Goal: Task Accomplishment & Management: Manage account settings

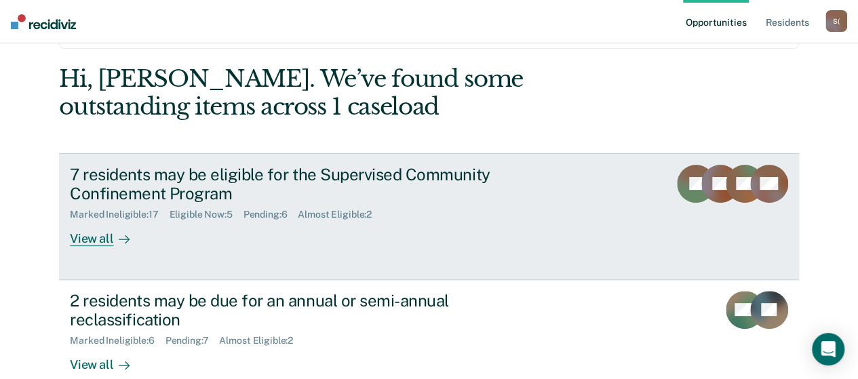
scroll to position [68, 0]
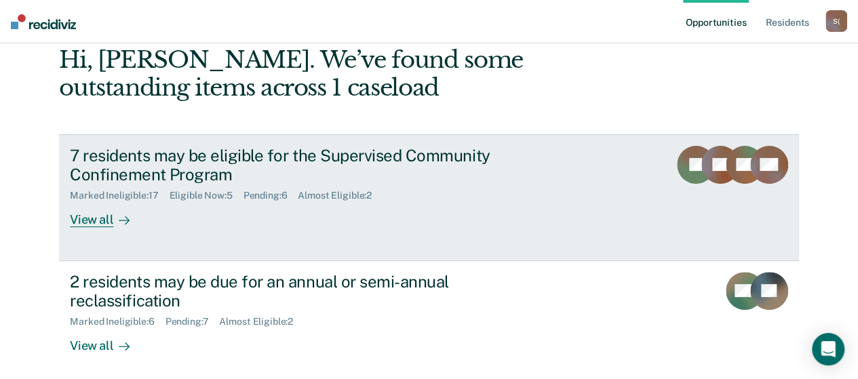
click at [90, 220] on div "View all" at bounding box center [108, 214] width 76 height 26
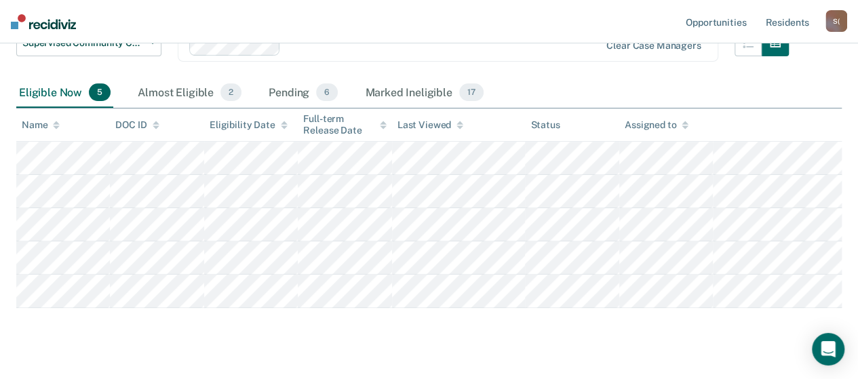
scroll to position [191, 0]
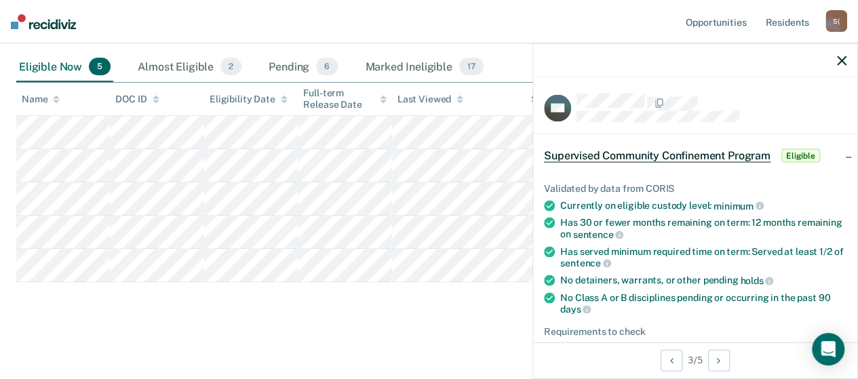
click at [834, 157] on div "Supervised Community Confinement Program Eligible" at bounding box center [695, 155] width 324 height 43
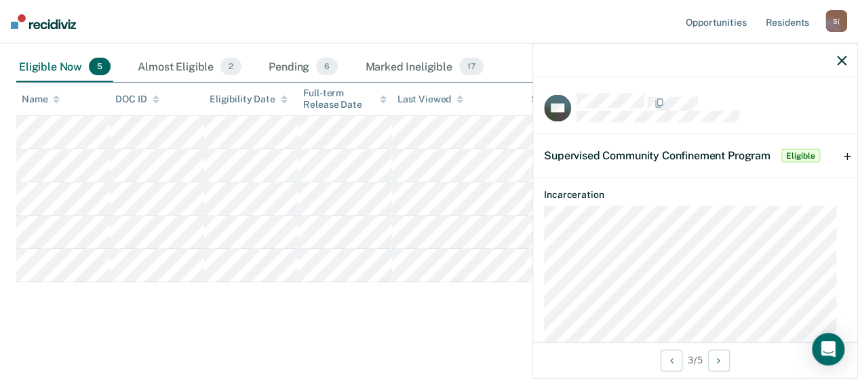
click at [834, 157] on div "Supervised Community Confinement Program Eligible" at bounding box center [695, 155] width 324 height 43
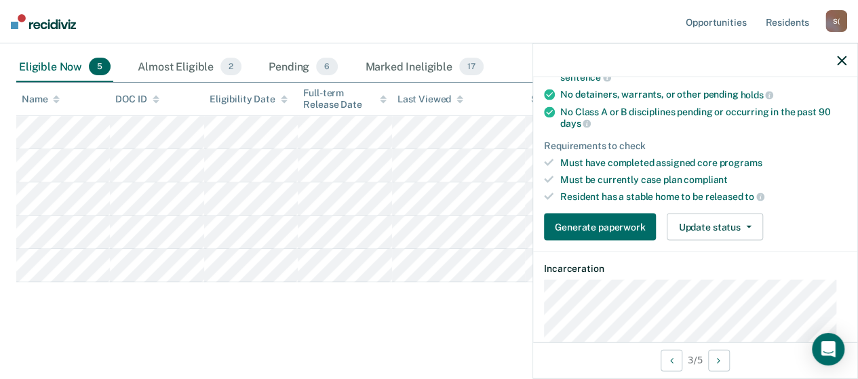
scroll to position [203, 0]
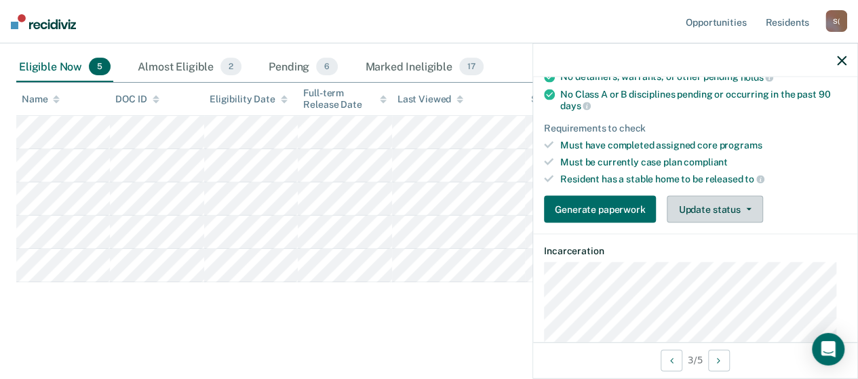
click at [741, 207] on button "Update status" at bounding box center [715, 209] width 96 height 27
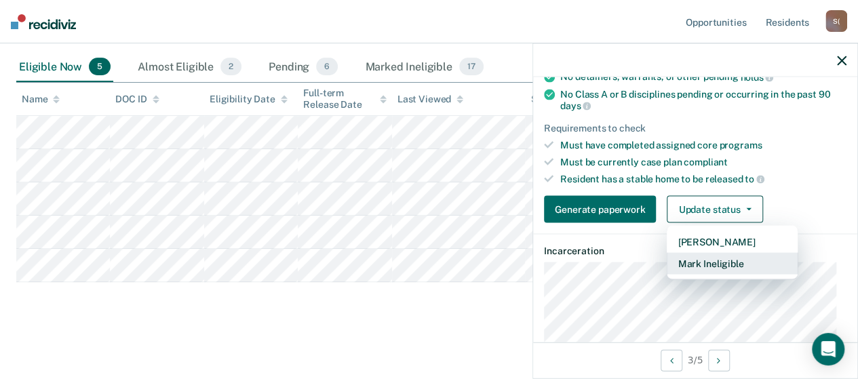
click at [739, 258] on button "Mark Ineligible" at bounding box center [732, 264] width 131 height 22
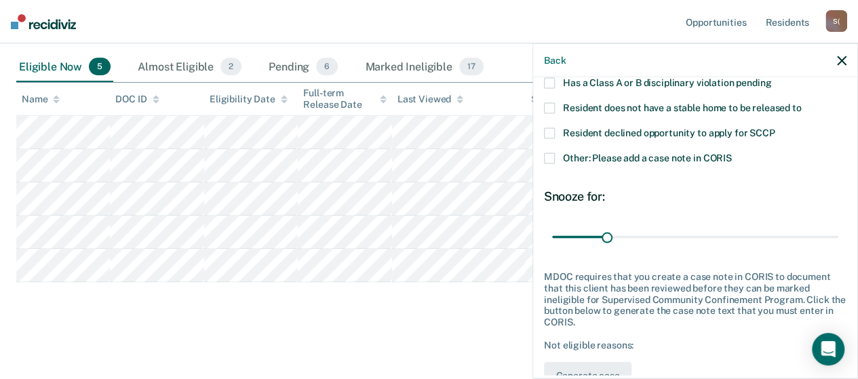
scroll to position [132, 0]
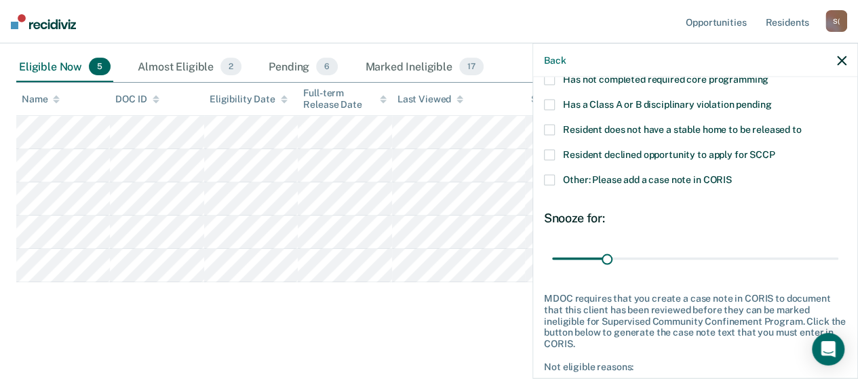
click at [551, 154] on span at bounding box center [549, 155] width 11 height 11
click at [548, 178] on span at bounding box center [549, 180] width 11 height 11
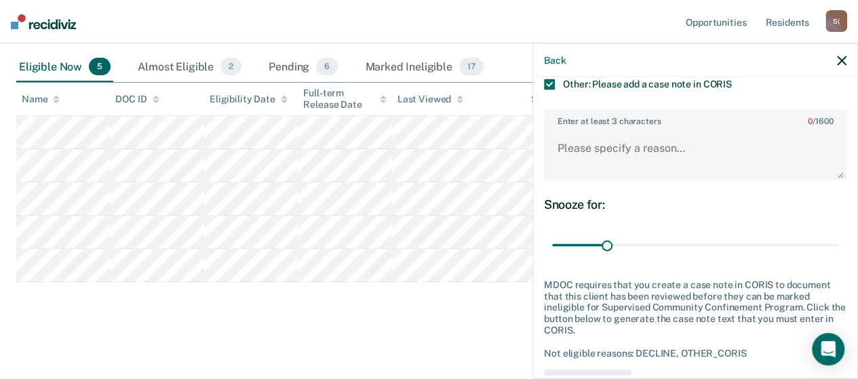
scroll to position [199, 0]
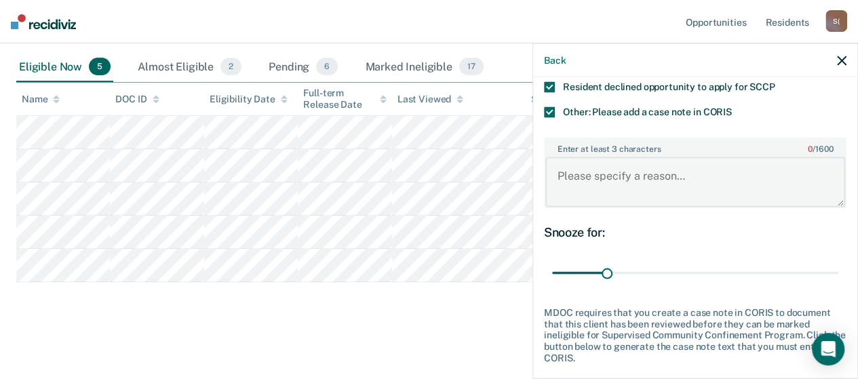
click at [690, 172] on textarea "Enter at least 3 characters 0 / 1600" at bounding box center [695, 182] width 300 height 50
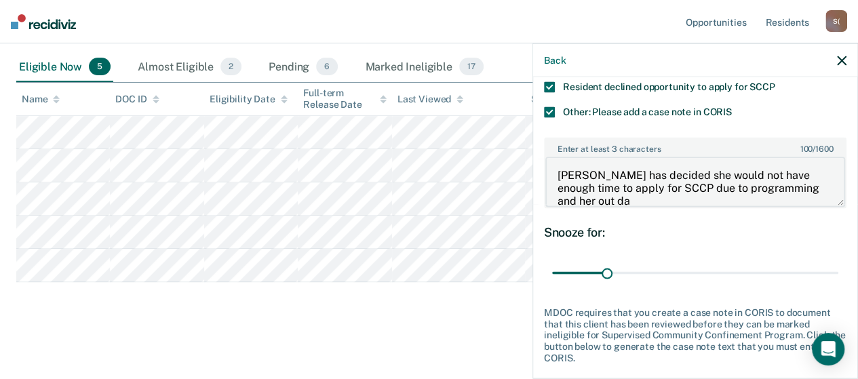
scroll to position [2, 0]
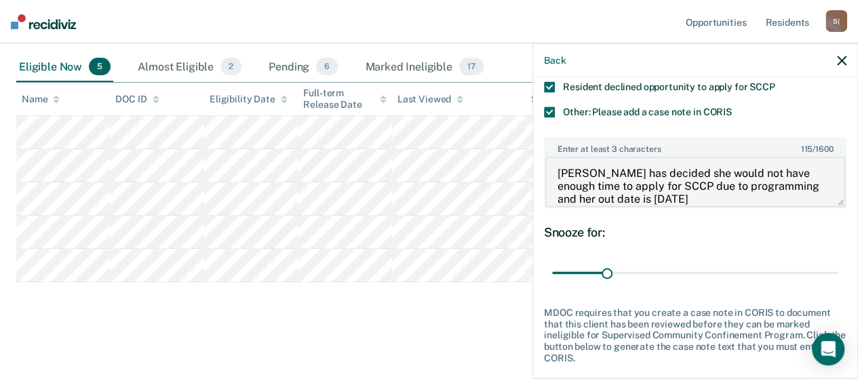
click at [653, 195] on textarea "[PERSON_NAME] has decided she would not have enough time to apply for SCCP due …" at bounding box center [695, 182] width 300 height 50
click at [697, 194] on textarea "[PERSON_NAME] has decided she would not have enough time to apply for SCCP due …" at bounding box center [695, 182] width 300 height 50
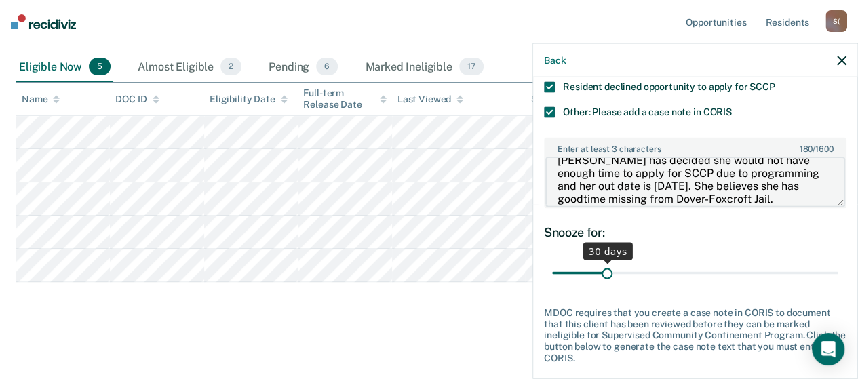
type textarea "[PERSON_NAME] has decided she would not have enough time to apply for SCCP due …"
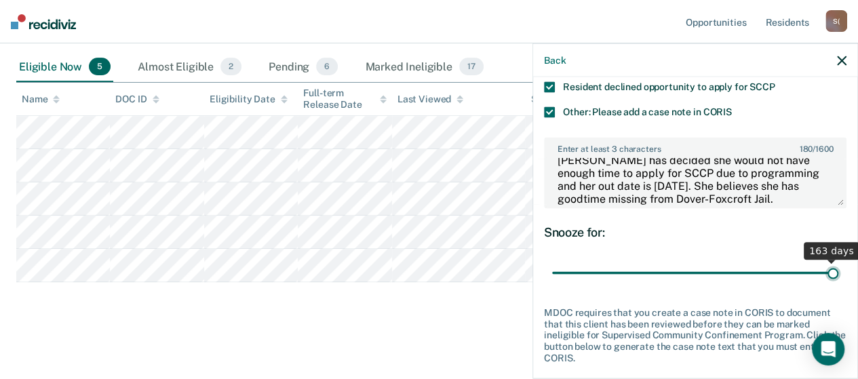
drag, startPoint x: 604, startPoint y: 271, endPoint x: 844, endPoint y: 273, distance: 240.8
type input "163"
click at [838, 273] on input "range" at bounding box center [695, 273] width 286 height 24
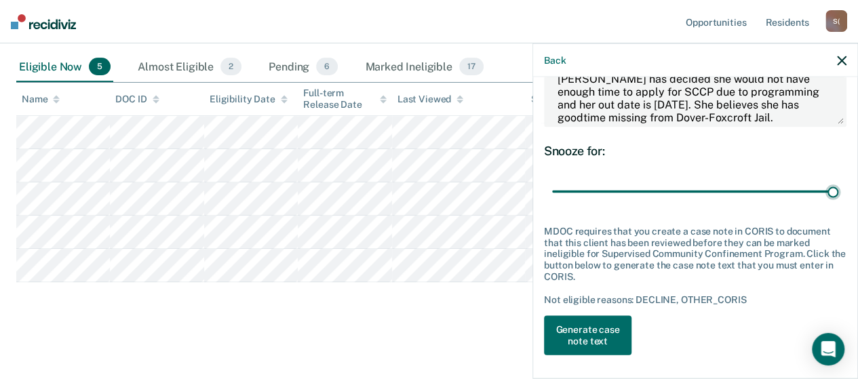
scroll to position [281, 0]
click at [606, 332] on button "Generate case note text" at bounding box center [587, 334] width 87 height 39
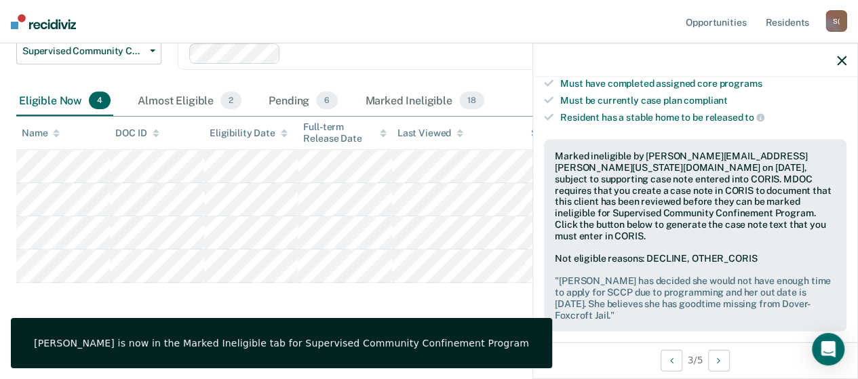
click at [841, 63] on icon "button" at bounding box center [841, 60] width 9 height 9
